Goal: Task Accomplishment & Management: Use online tool/utility

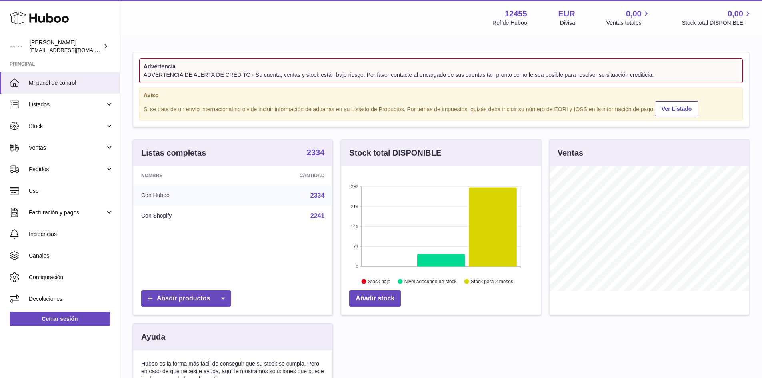
scroll to position [125, 200]
click at [51, 148] on span "Ventas" at bounding box center [67, 148] width 76 height 8
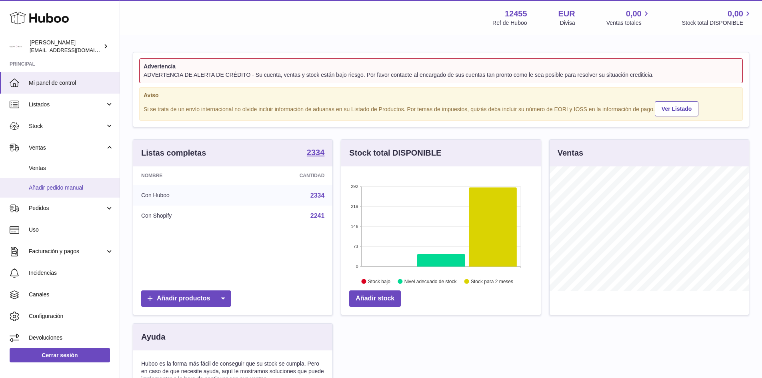
click at [42, 190] on span "Añadir pedido manual" at bounding box center [71, 188] width 85 height 8
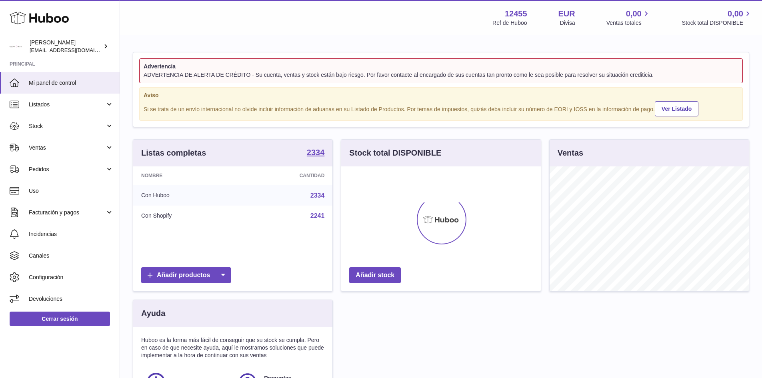
scroll to position [125, 200]
click at [46, 141] on link "Ventas" at bounding box center [60, 148] width 120 height 22
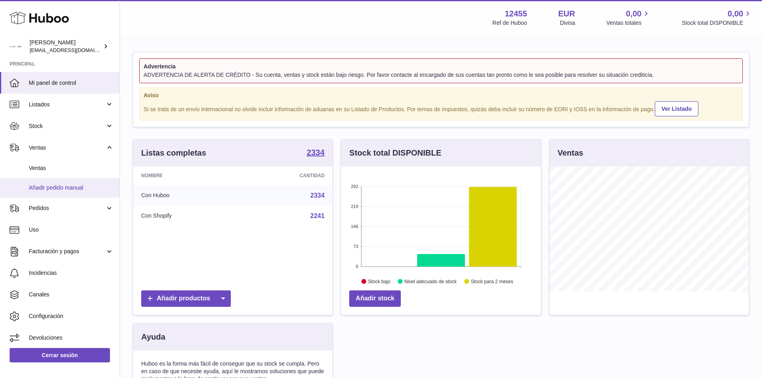
click at [50, 192] on link "Añadir pedido manual" at bounding box center [60, 188] width 120 height 20
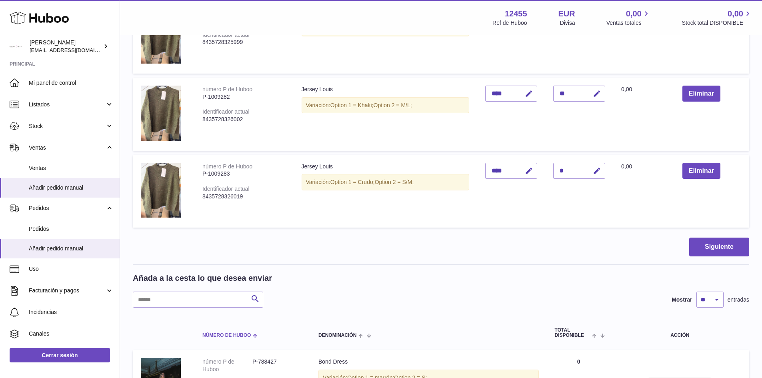
scroll to position [360, 0]
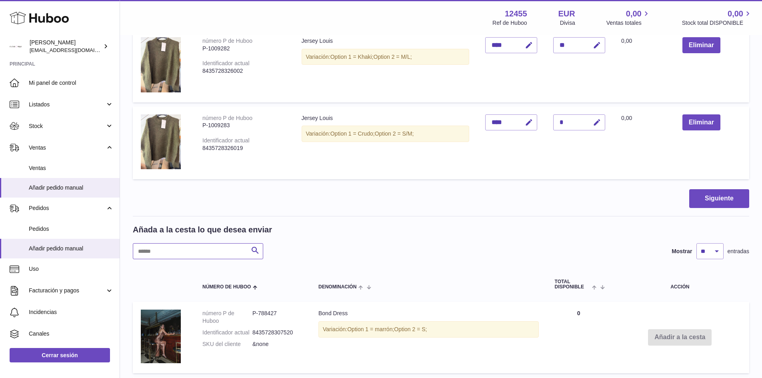
click at [190, 258] on input "text" at bounding box center [198, 251] width 130 height 16
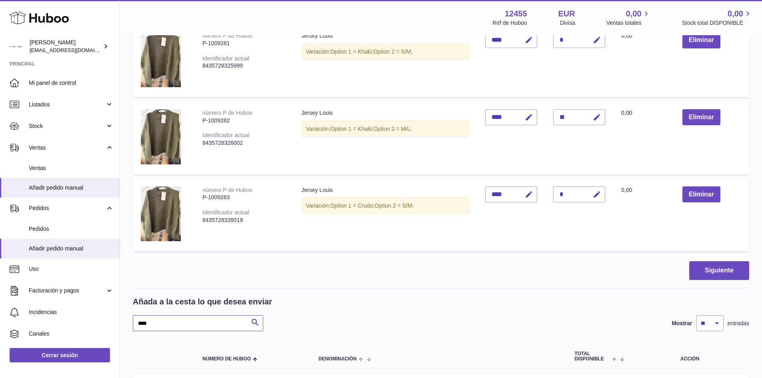
scroll to position [355, 0]
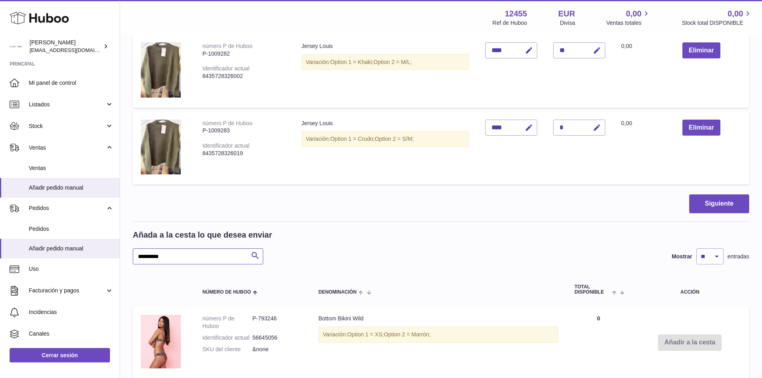
type input "**********"
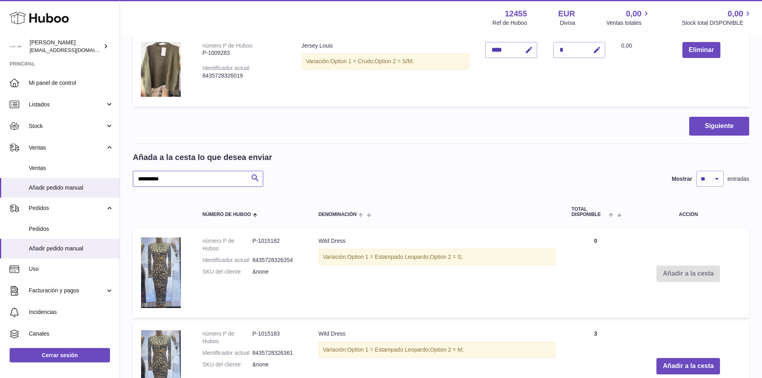
scroll to position [516, 0]
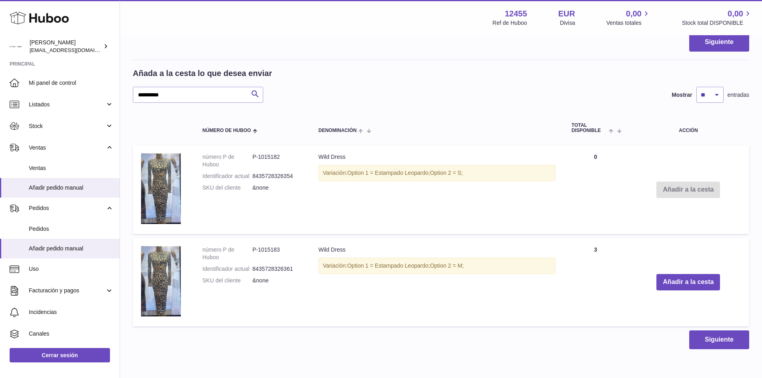
click at [692, 293] on td "Añadir a la cesta" at bounding box center [688, 282] width 122 height 88
click at [693, 286] on button "Añadir a la cesta" at bounding box center [688, 282] width 64 height 16
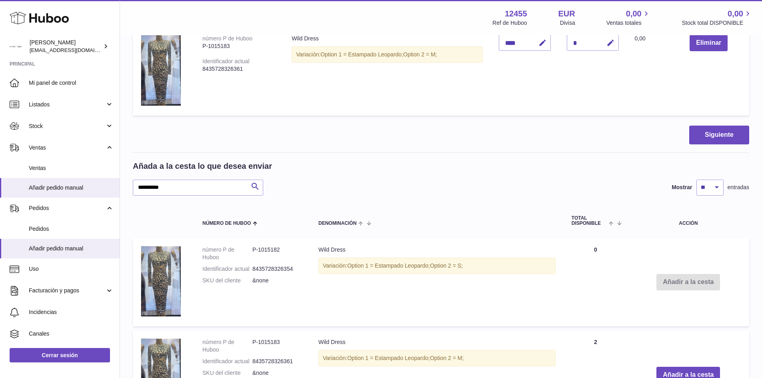
click at [697, 285] on td "Añadir a la cesta" at bounding box center [688, 282] width 122 height 88
click at [684, 372] on button "Añadir a la cesta" at bounding box center [688, 375] width 64 height 16
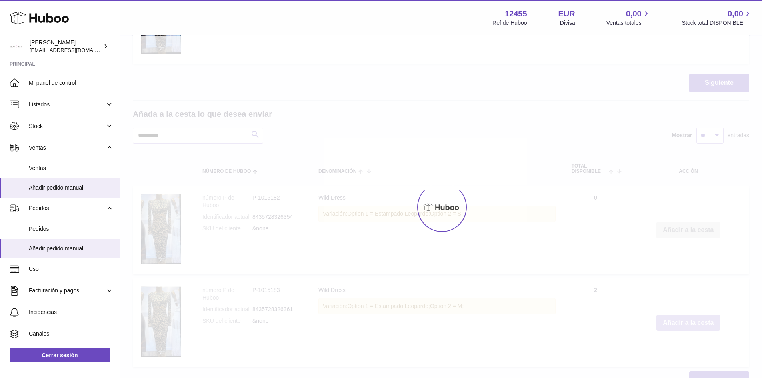
scroll to position [636, 0]
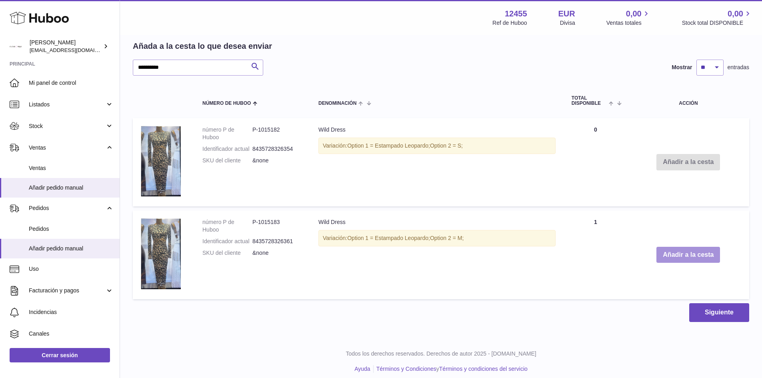
click at [687, 254] on button "Añadir a la cesta" at bounding box center [688, 255] width 64 height 16
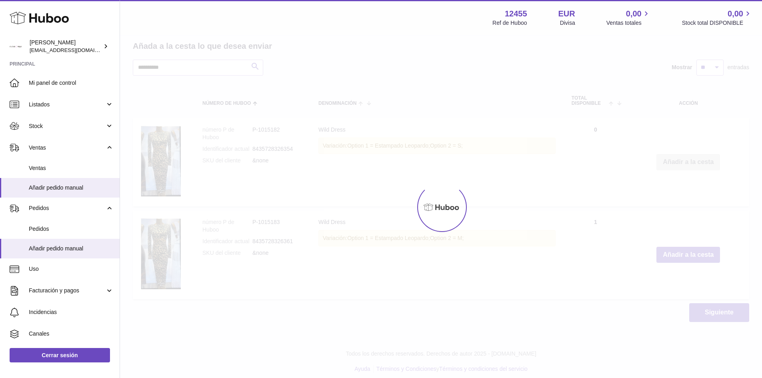
type input "*"
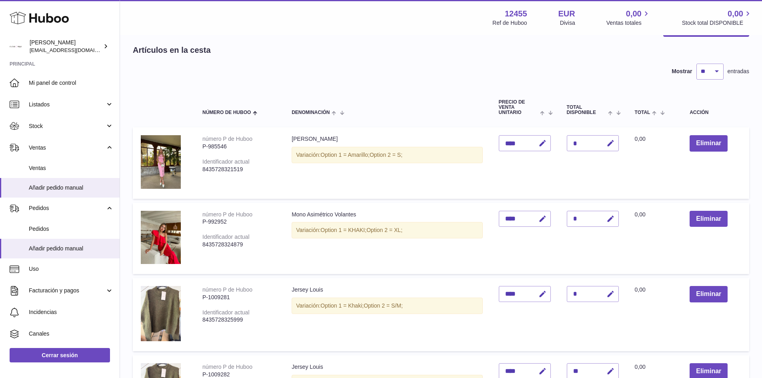
scroll to position [0, 0]
